Goal: Navigation & Orientation: Find specific page/section

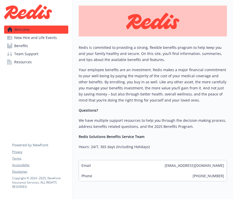
click at [41, 40] on span "New Hire and Life Events" at bounding box center [35, 38] width 43 height 8
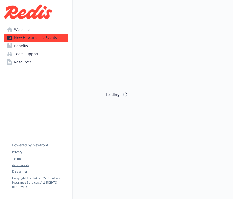
scroll to position [68, 0]
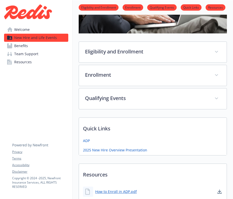
click at [28, 46] on link "Benefits" at bounding box center [36, 46] width 64 height 8
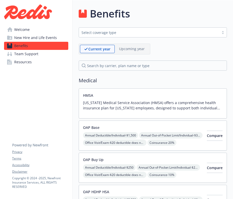
scroll to position [68, 0]
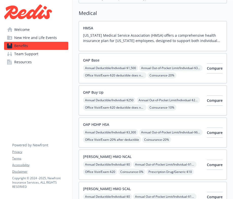
click at [30, 55] on span "Team Support" at bounding box center [26, 54] width 24 height 8
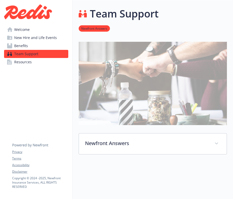
scroll to position [55, 0]
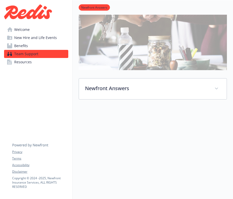
click at [29, 47] on link "Benefits" at bounding box center [36, 46] width 64 height 8
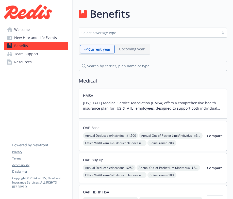
click at [21, 29] on span "Welcome" at bounding box center [21, 30] width 15 height 8
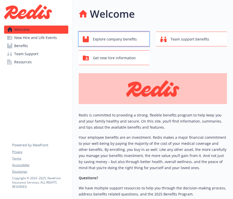
click at [122, 38] on span "Explore company benefits" at bounding box center [115, 40] width 44 height 10
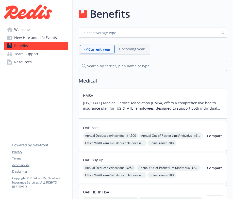
click at [27, 29] on span "Welcome" at bounding box center [21, 30] width 15 height 8
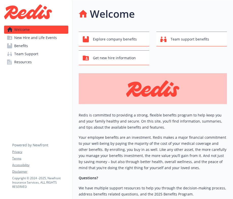
click at [29, 15] on img at bounding box center [28, 11] width 48 height 15
click at [18, 12] on img at bounding box center [28, 11] width 48 height 15
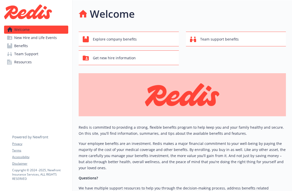
click at [45, 40] on span "New Hire and Life Events" at bounding box center [35, 38] width 43 height 8
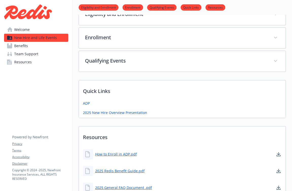
scroll to position [170, 0]
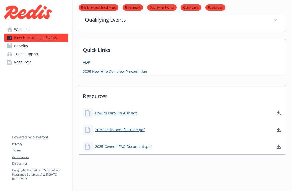
click at [24, 31] on span "Welcome" at bounding box center [21, 30] width 15 height 8
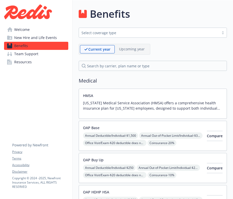
click at [55, 64] on link "Resources" at bounding box center [36, 62] width 64 height 8
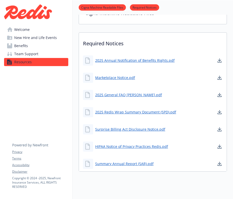
scroll to position [118, 0]
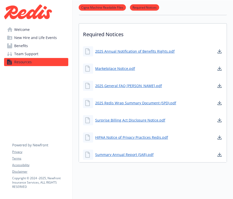
click at [32, 54] on span "Team Support" at bounding box center [26, 54] width 24 height 8
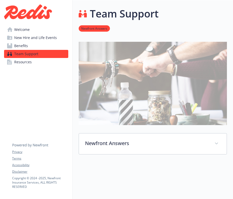
scroll to position [55, 0]
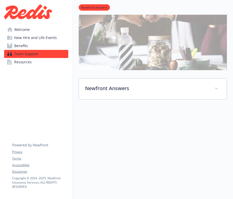
click at [25, 47] on span "Benefits" at bounding box center [21, 46] width 14 height 8
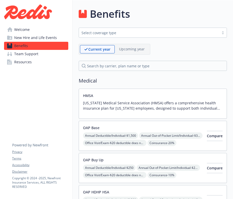
click at [39, 38] on span "New Hire and Life Events" at bounding box center [35, 38] width 43 height 8
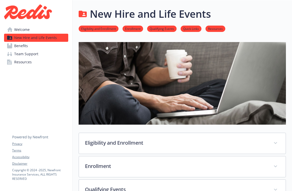
click at [30, 63] on span "Resources" at bounding box center [23, 62] width 18 height 8
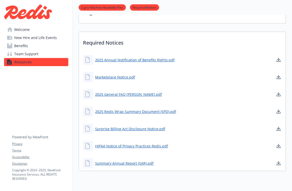
scroll to position [150, 0]
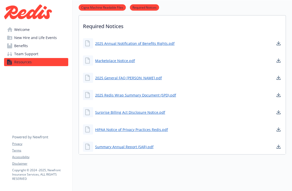
click at [29, 55] on span "Team Support" at bounding box center [26, 54] width 24 height 8
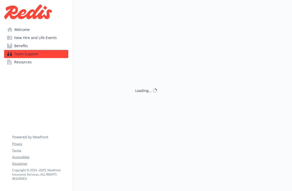
scroll to position [97, 0]
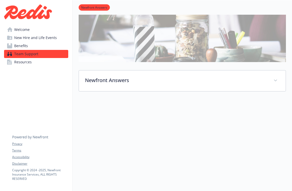
click at [25, 47] on span "Benefits" at bounding box center [21, 46] width 14 height 8
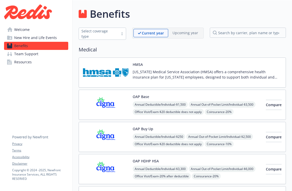
click at [42, 36] on span "New Hire and Life Events" at bounding box center [35, 38] width 43 height 8
